Goal: Information Seeking & Learning: Check status

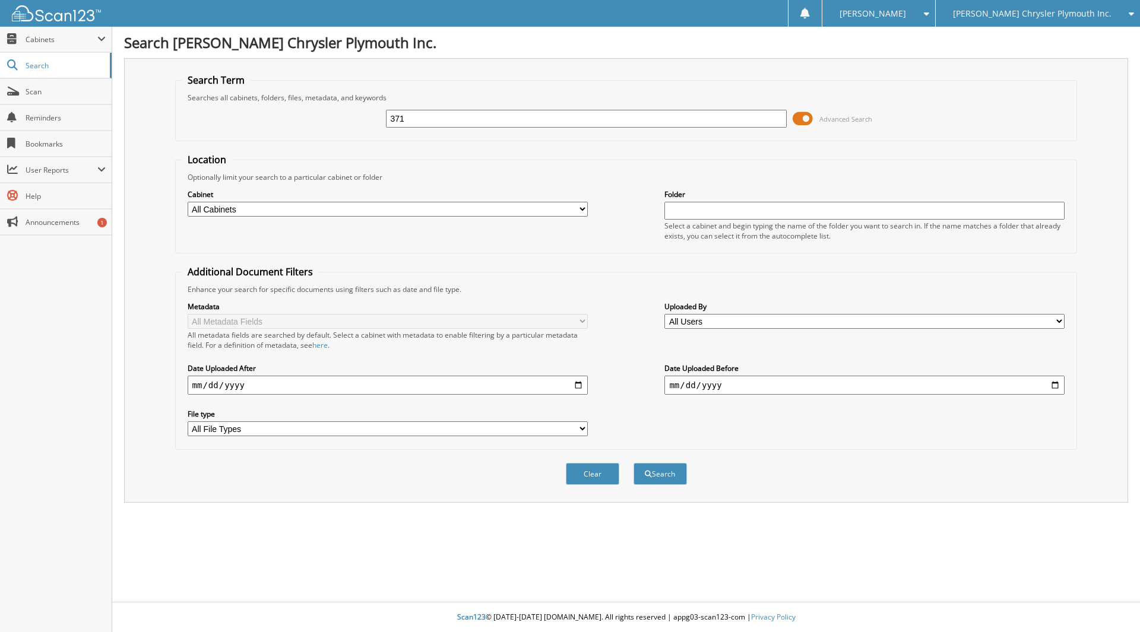
type input "371"
click at [583, 207] on select "All Cabinets ACCOUNTS PAYABLE ACCOUNTS RECEIVABLE MISC SERVICE CONTRACTS SERVIC…" at bounding box center [388, 209] width 400 height 15
select select "810"
click at [188, 202] on select "All Cabinets ACCOUNTS PAYABLE ACCOUNTS RECEIVABLE MISC SERVICE CONTRACTS SERVIC…" at bounding box center [388, 209] width 400 height 15
click at [192, 386] on input "date" at bounding box center [388, 385] width 400 height 19
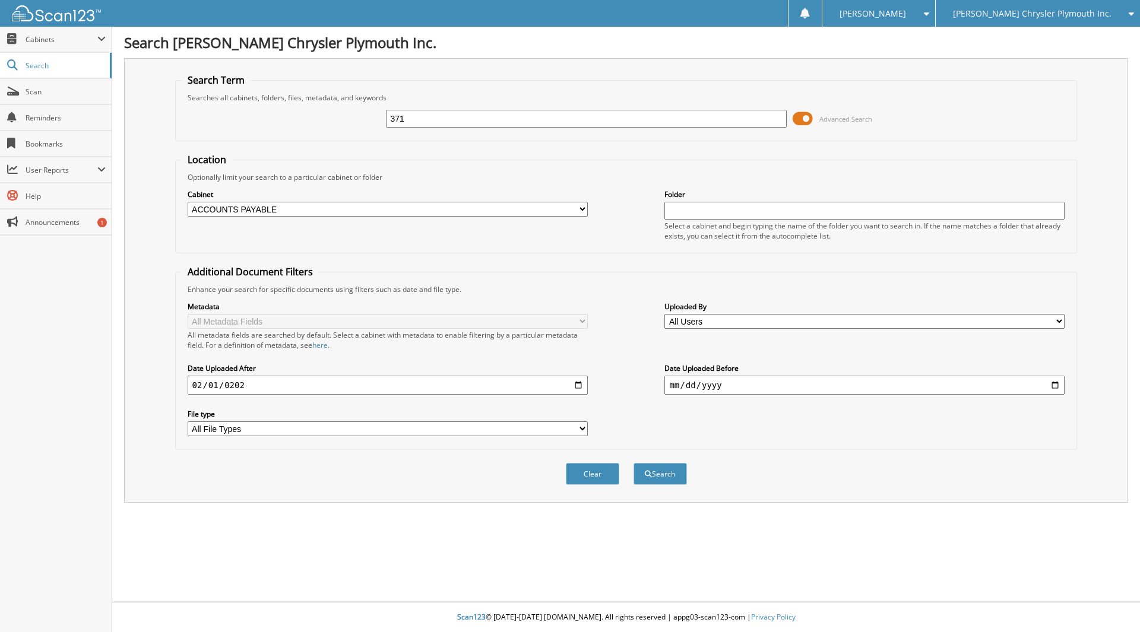
type input "[DATE]"
click at [654, 478] on button "Search" at bounding box center [659, 474] width 53 height 22
